Goal: Use online tool/utility

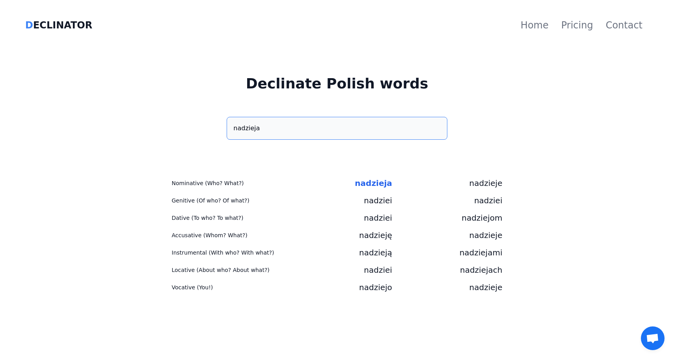
click at [283, 131] on input "nadzieja" at bounding box center [337, 128] width 220 height 23
click at [341, 128] on input "historia" at bounding box center [337, 128] width 220 height 23
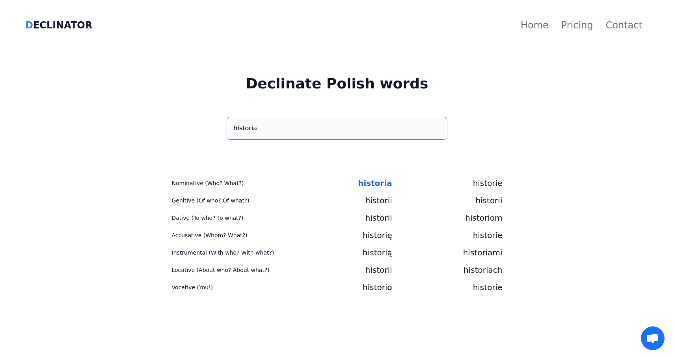
click at [341, 128] on input "historia" at bounding box center [337, 128] width 220 height 23
paste input "pamięć"
type input "pamięć"
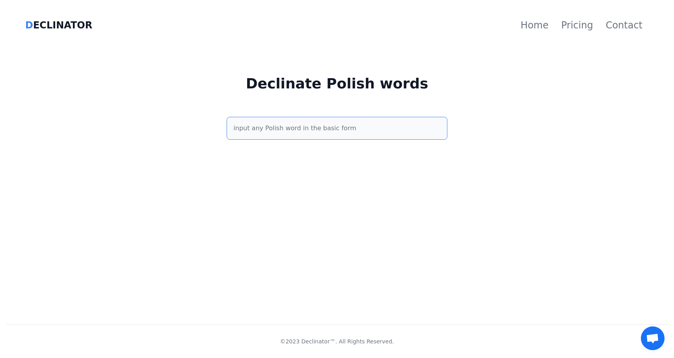
paste input "tożsamość"
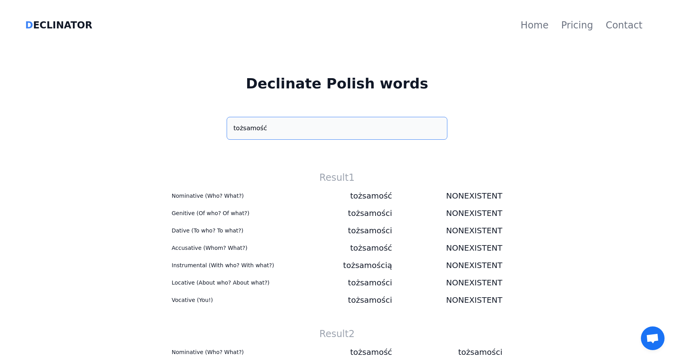
click at [365, 125] on input "tożsamość" at bounding box center [337, 128] width 220 height 23
paste input "kwalifikacje"
type input "kwalifikacje"
